Goal: Task Accomplishment & Management: Manage account settings

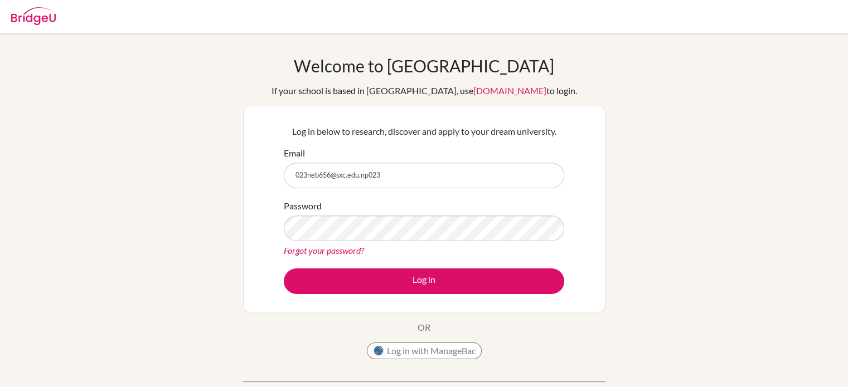
type input "023neb656@sxc.edu.np023"
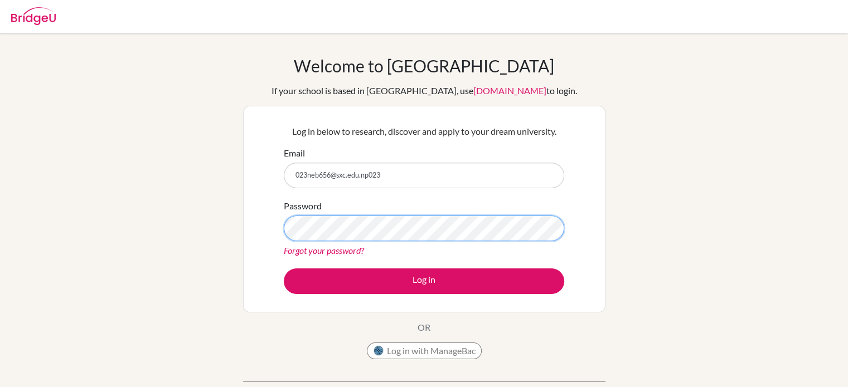
click at [283, 231] on div "Log in below to research, discover and apply to your dream university. Email [E…" at bounding box center [424, 209] width 294 height 183
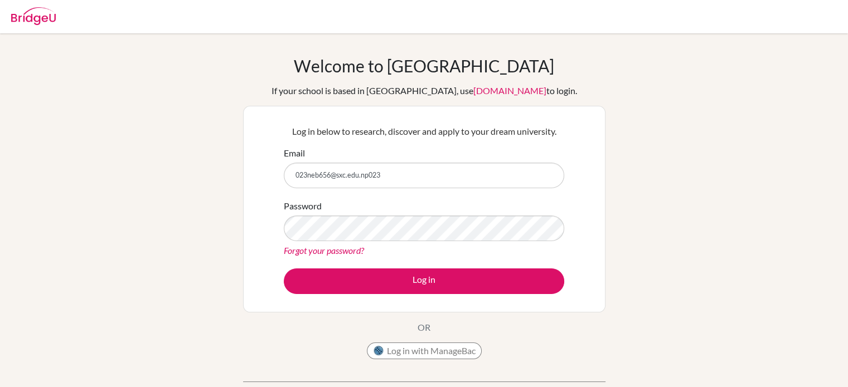
click at [270, 264] on div "Log in below to research, discover and apply to your dream university. Email 02…" at bounding box center [424, 209] width 362 height 207
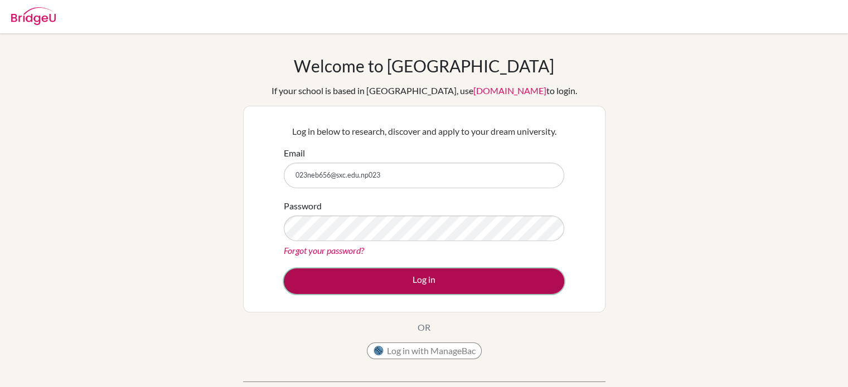
click at [320, 280] on button "Log in" at bounding box center [424, 282] width 280 height 26
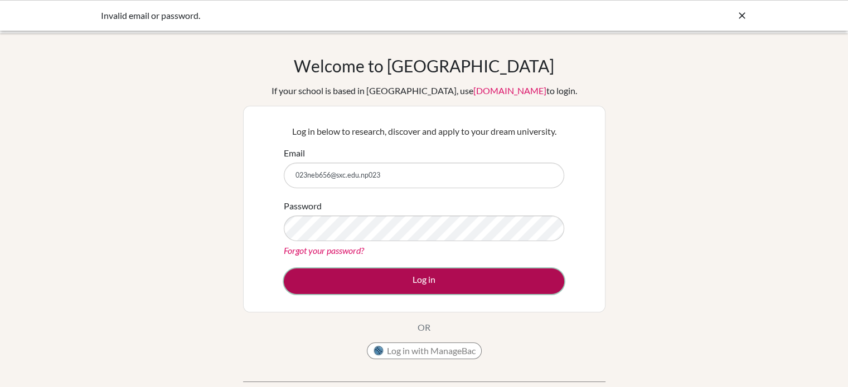
click at [358, 280] on button "Log in" at bounding box center [424, 282] width 280 height 26
click at [311, 275] on button "Log in" at bounding box center [424, 282] width 280 height 26
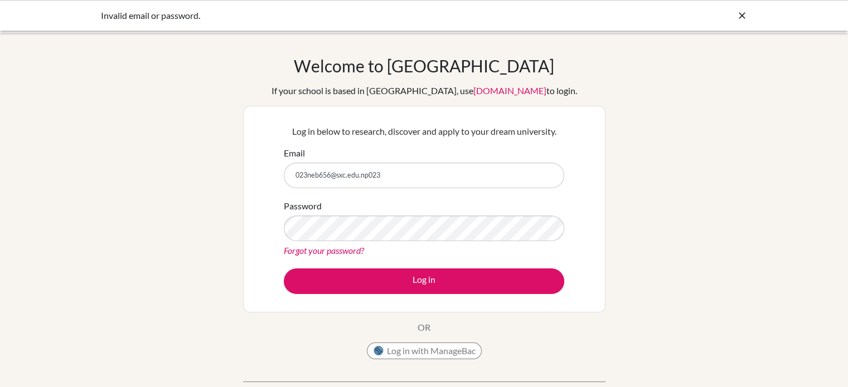
click at [321, 251] on link "Forgot your password?" at bounding box center [324, 250] width 80 height 11
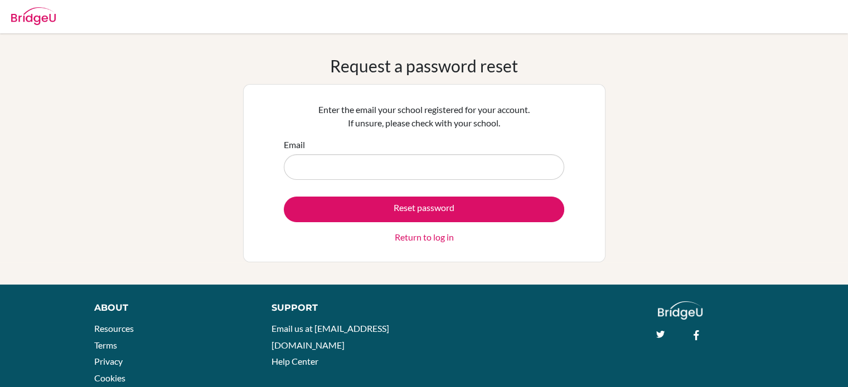
click at [261, 179] on div "Enter the email your school registered for your account. If unsure, please chec…" at bounding box center [424, 173] width 362 height 178
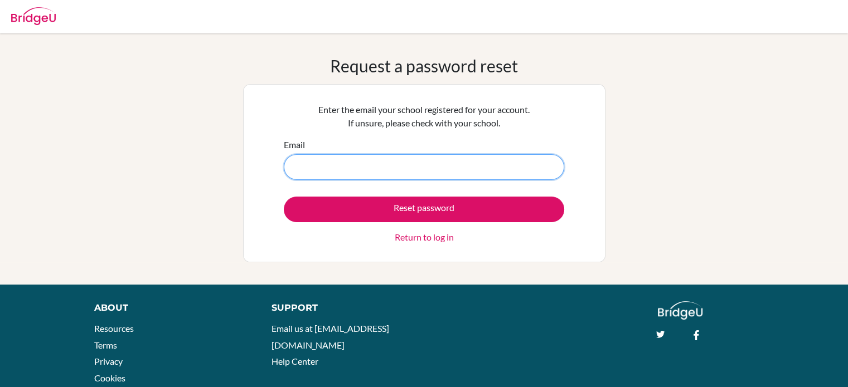
click at [300, 169] on input "Email" at bounding box center [424, 167] width 280 height 26
type input "[EMAIL_ADDRESS][DOMAIN_NAME]"
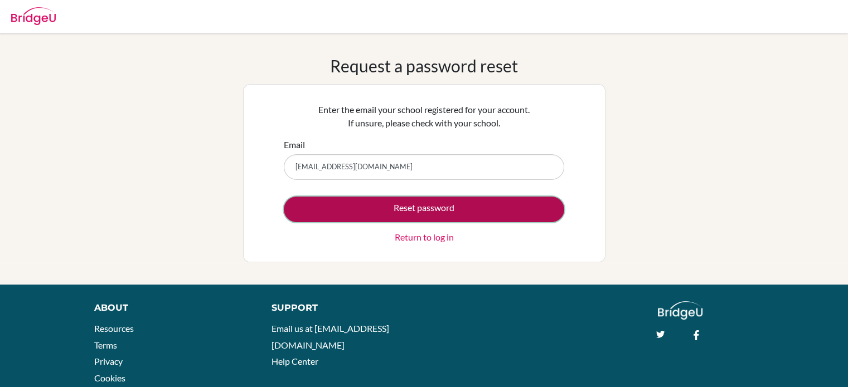
click at [340, 208] on button "Reset password" at bounding box center [424, 210] width 280 height 26
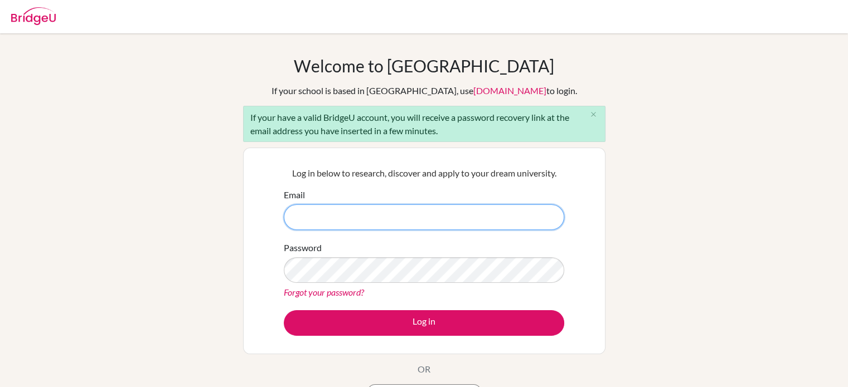
type input "[EMAIL_ADDRESS][DOMAIN_NAME]"
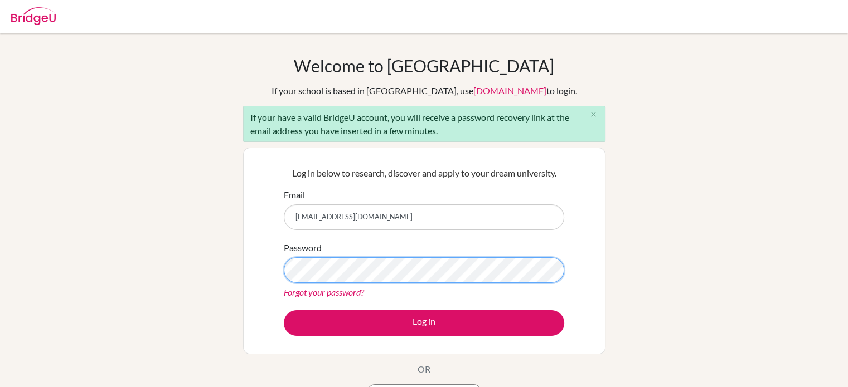
click at [268, 268] on div "Log in below to research, discover and apply to your dream university. Email [E…" at bounding box center [424, 251] width 362 height 207
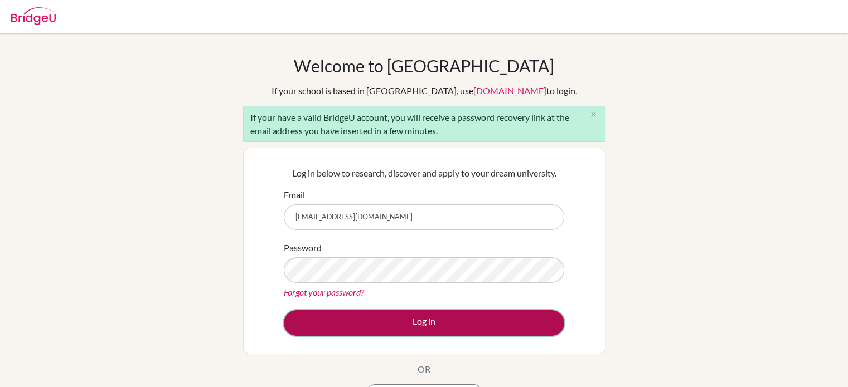
click at [363, 324] on button "Log in" at bounding box center [424, 323] width 280 height 26
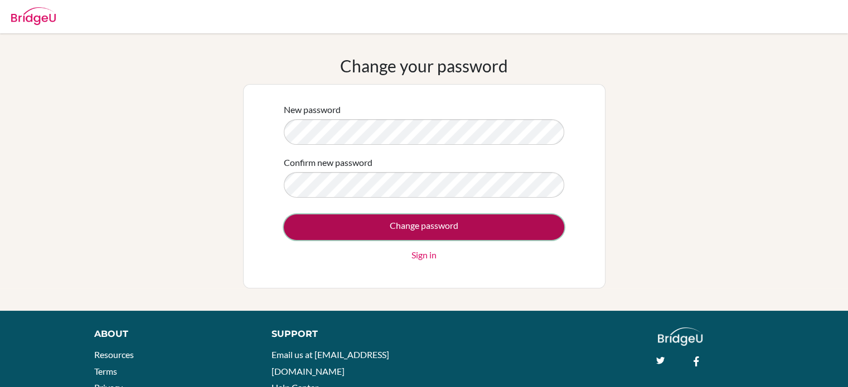
click at [308, 237] on input "Change password" at bounding box center [424, 228] width 280 height 26
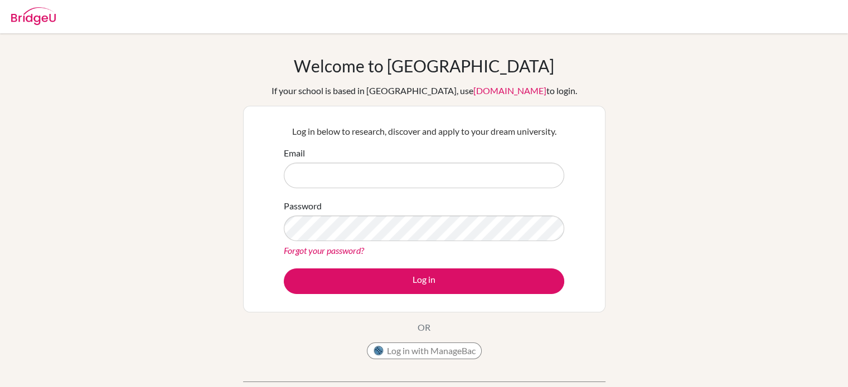
type input "[EMAIL_ADDRESS][DOMAIN_NAME]"
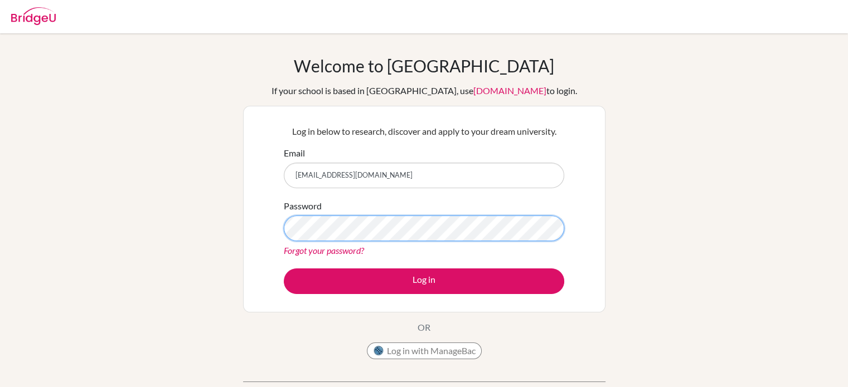
click at [250, 224] on div "Log in below to research, discover and apply to your dream university. Email [E…" at bounding box center [424, 209] width 362 height 207
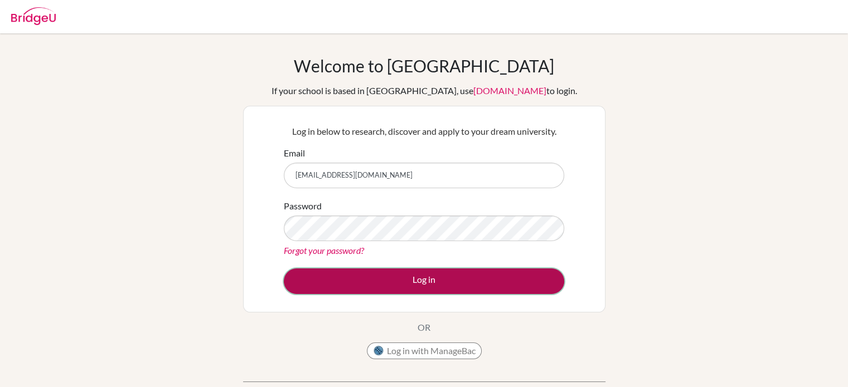
click at [297, 283] on button "Log in" at bounding box center [424, 282] width 280 height 26
